Goal: Entertainment & Leisure: Consume media (video, audio)

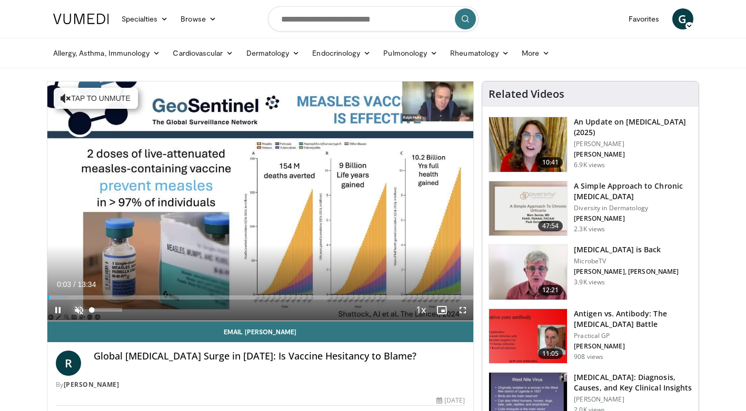
click at [81, 304] on span "Video Player" at bounding box center [78, 310] width 21 height 21
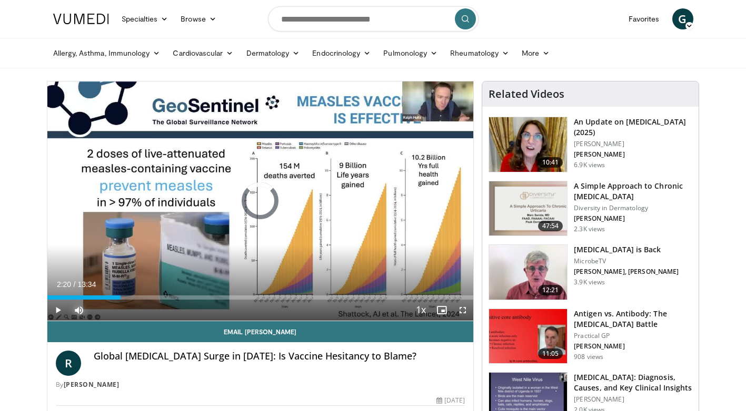
drag, startPoint x: 63, startPoint y: 297, endPoint x: 225, endPoint y: 294, distance: 161.6
click at [220, 294] on div "Loaded : 0.00% 05:01 05:06" at bounding box center [260, 295] width 426 height 10
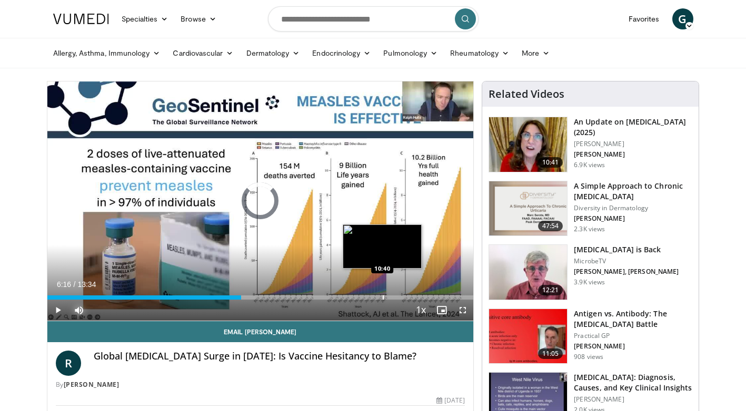
drag, startPoint x: 225, startPoint y: 296, endPoint x: 384, endPoint y: 289, distance: 159.6
click at [384, 300] on div "Current Time 6:16 / Duration 13:34 Play Skip Backward Skip Forward Mute Loaded …" at bounding box center [260, 310] width 426 height 21
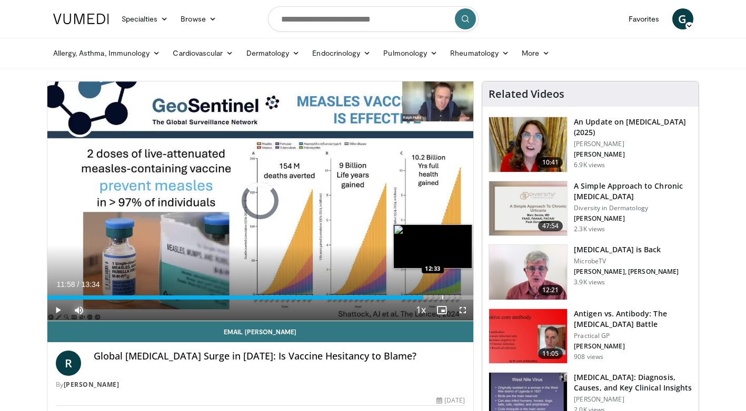
drag, startPoint x: 390, startPoint y: 294, endPoint x: 441, endPoint y: 294, distance: 51.6
click at [441, 294] on div "Loaded : 0.00% 12:32 12:33" at bounding box center [260, 295] width 426 height 10
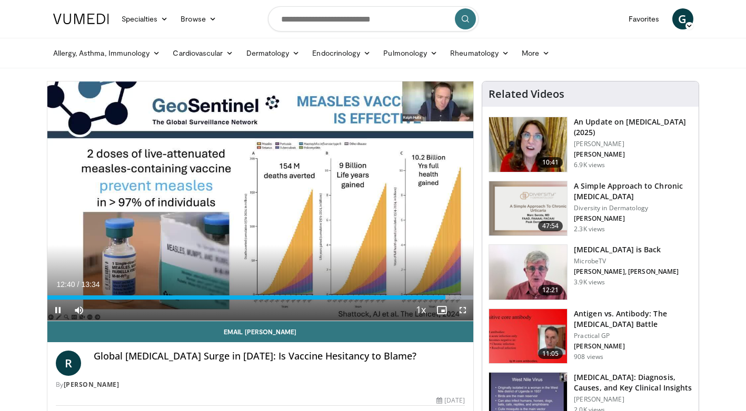
click at [463, 310] on span "Video Player" at bounding box center [462, 310] width 21 height 21
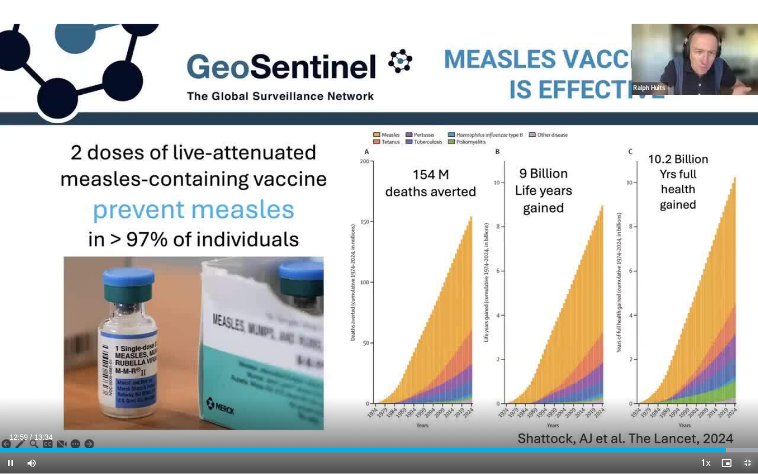
click at [745, 411] on span "Video Player" at bounding box center [747, 462] width 21 height 21
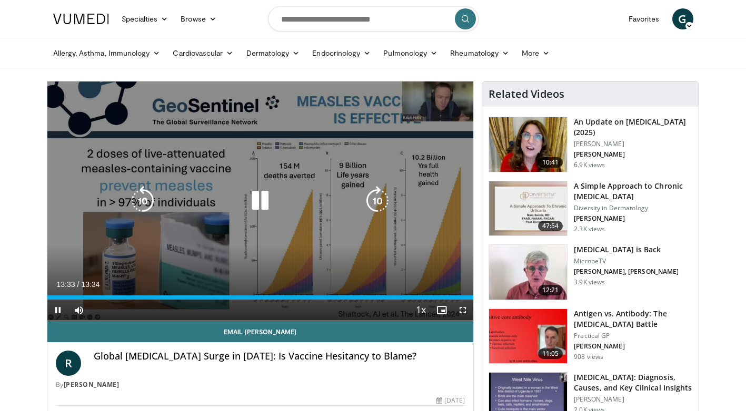
click at [250, 249] on div "10 seconds Tap to unmute" at bounding box center [260, 201] width 426 height 239
